Goal: Information Seeking & Learning: Check status

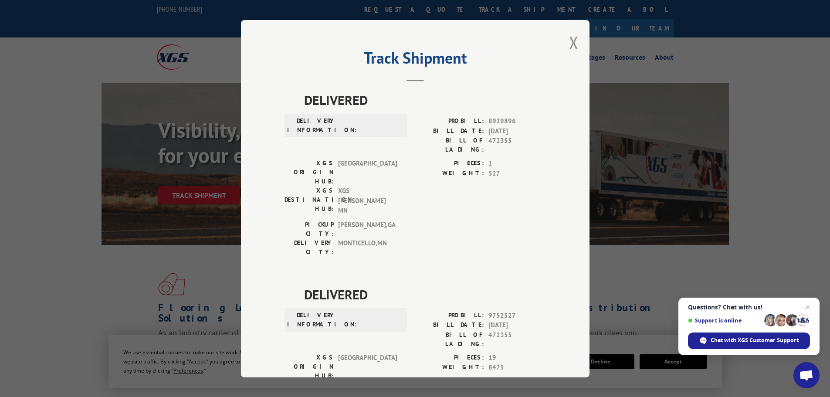
drag, startPoint x: 568, startPoint y: 40, endPoint x: 565, endPoint y: 43, distance: 4.6
click at [569, 40] on button "Close modal" at bounding box center [574, 42] width 10 height 23
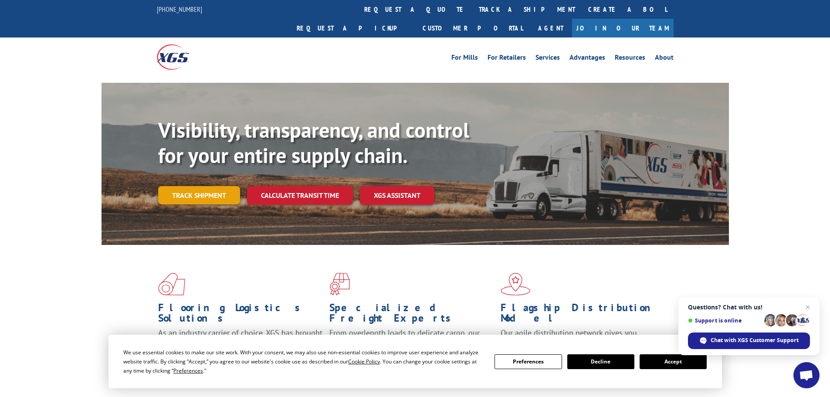
click at [209, 186] on link "Track shipment" at bounding box center [199, 195] width 82 height 18
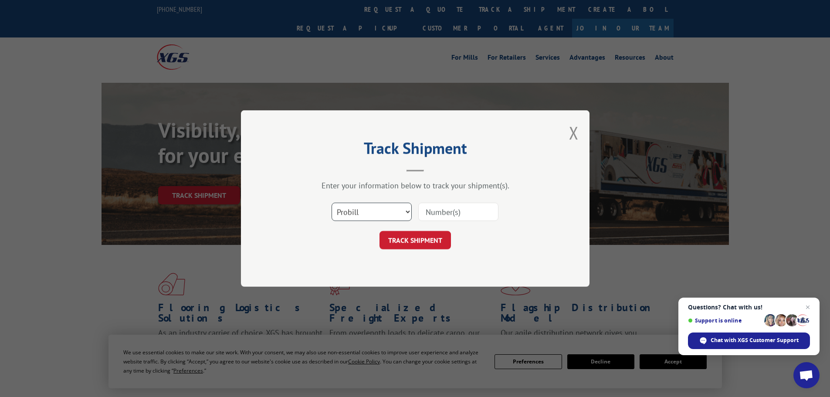
click at [349, 209] on select "Select category... Probill BOL PO" at bounding box center [372, 212] width 80 height 18
select select "po"
click at [332, 203] on select "Select category... Probill BOL PO" at bounding box center [372, 212] width 80 height 18
click at [426, 210] on input at bounding box center [458, 212] width 80 height 18
paste input "09517344"
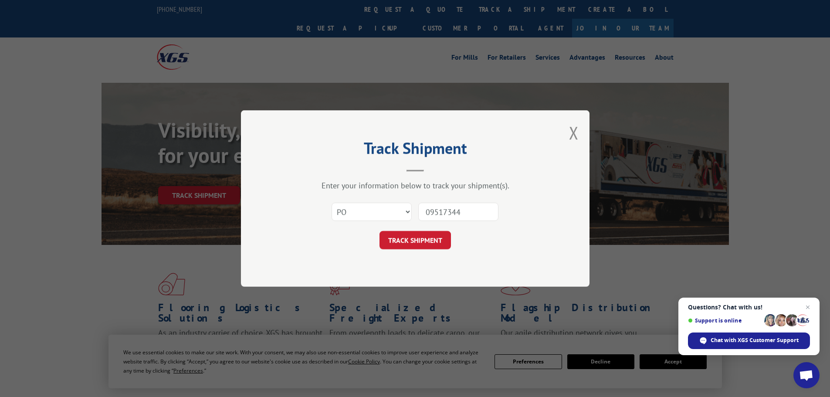
type input "09517344"
click at [406, 229] on form "Select category... Probill BOL PO 09517344 TRACK SHIPMENT" at bounding box center [414, 223] width 261 height 52
drag, startPoint x: 410, startPoint y: 242, endPoint x: 437, endPoint y: 224, distance: 32.4
click at [413, 237] on button "TRACK SHIPMENT" at bounding box center [414, 240] width 71 height 18
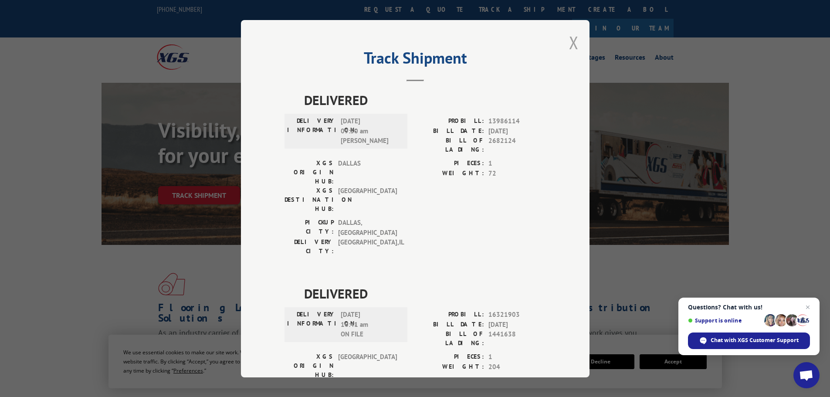
click at [570, 43] on button "Close modal" at bounding box center [574, 42] width 10 height 23
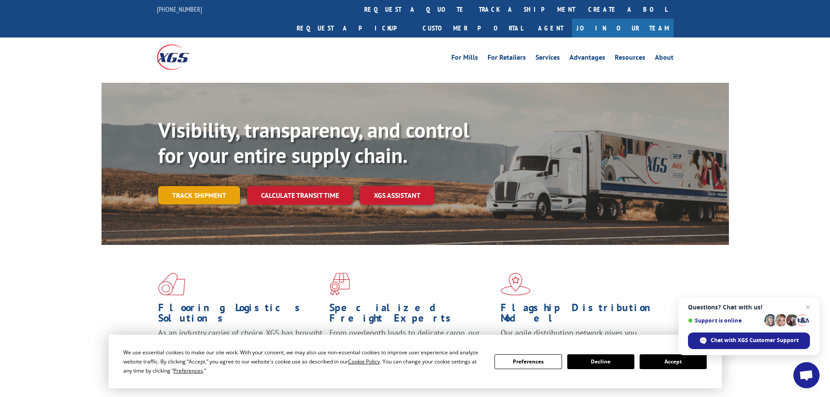
click at [204, 186] on link "Track shipment" at bounding box center [199, 195] width 82 height 18
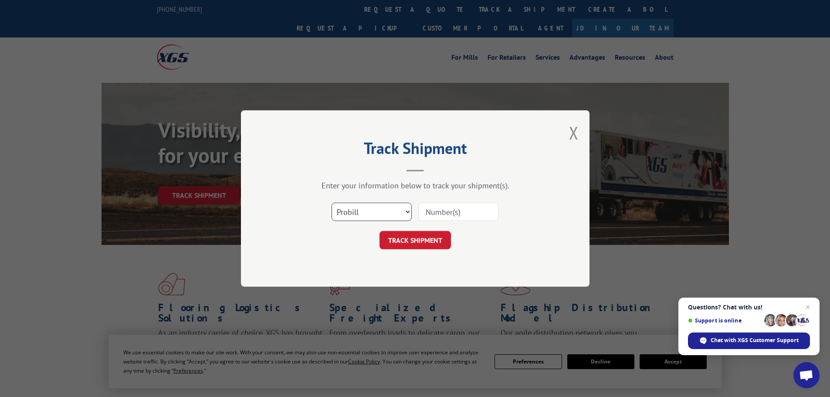
click at [359, 215] on select "Select category... Probill BOL PO" at bounding box center [372, 212] width 80 height 18
select select "po"
click at [332, 203] on select "Select category... Probill BOL PO" at bounding box center [372, 212] width 80 height 18
click at [426, 211] on input at bounding box center [458, 212] width 80 height 18
paste input "09517365"
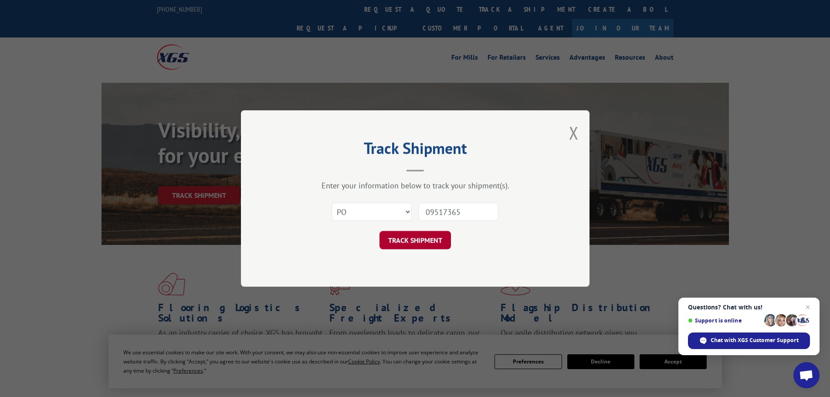
type input "09517365"
click at [397, 240] on button "TRACK SHIPMENT" at bounding box center [414, 240] width 71 height 18
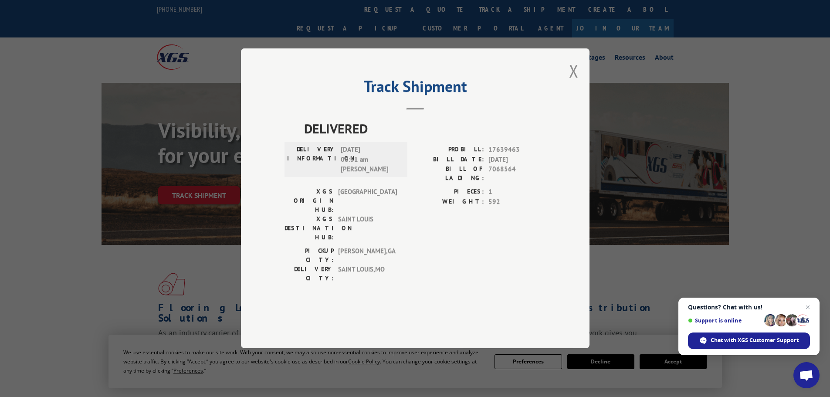
click at [579, 95] on div "Track Shipment DELIVERED DELIVERY INFORMATION: [DATE] 08:51 am [PERSON_NAME]: 1…" at bounding box center [415, 198] width 349 height 300
click at [574, 82] on button "Close modal" at bounding box center [574, 70] width 10 height 23
